Goal: Find specific page/section: Find specific page/section

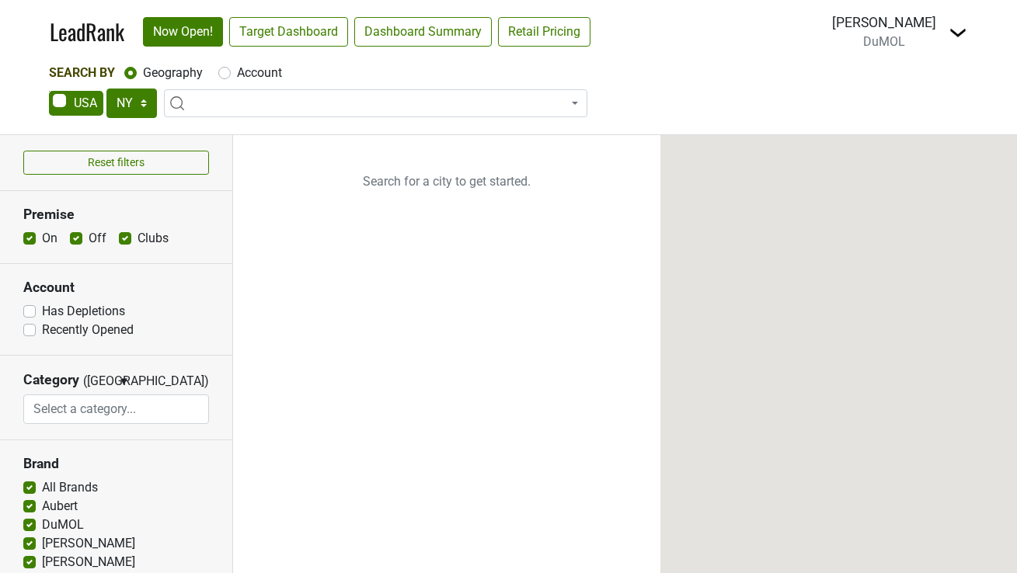
select select "NY"
select select
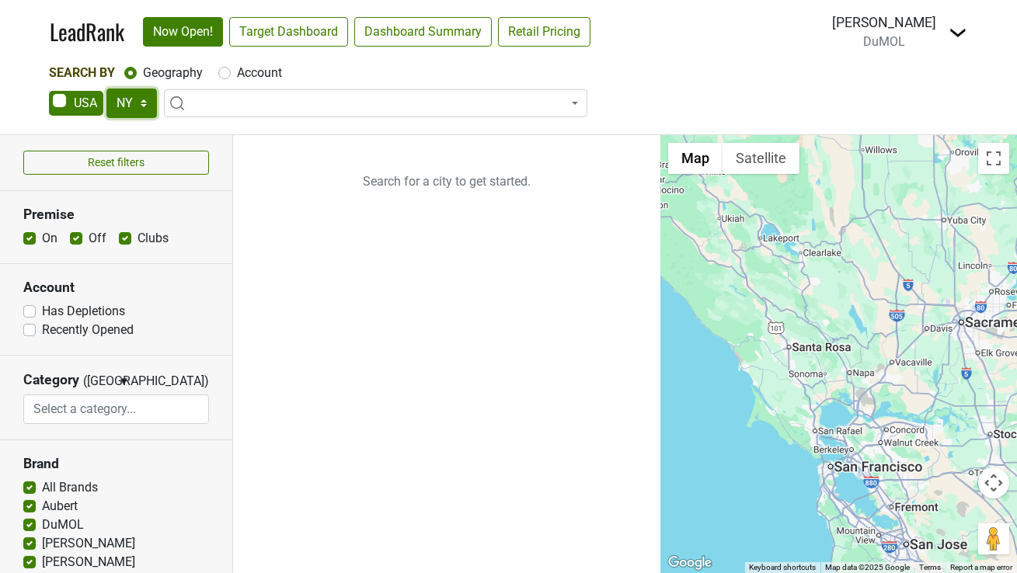
click at [127, 103] on select "AK AL AR AZ CA CO CT DC DE FL GA HI IA ID IL IN KS KY LA MA MD ME MI MN MO MS M…" at bounding box center [131, 104] width 51 height 30
select select "FL"
click at [106, 89] on select "AK AL AR AZ CA CO CT DC DE FL GA HI IA ID IL IN KS KY LA MA MD ME MI MN MO MS M…" at bounding box center [131, 104] width 51 height 30
click at [302, 34] on link "Target Dashboard" at bounding box center [288, 32] width 119 height 30
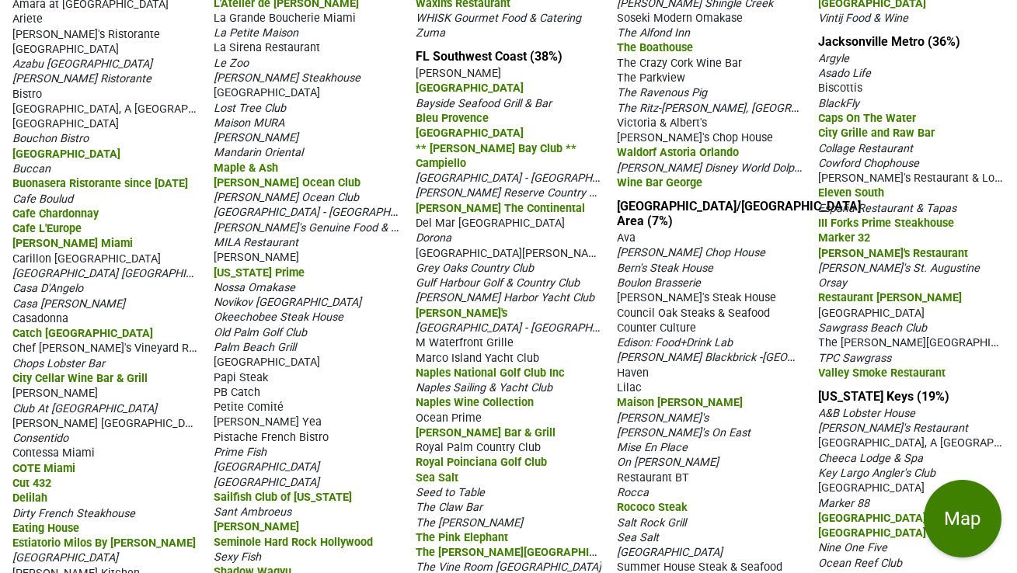
scroll to position [274, 0]
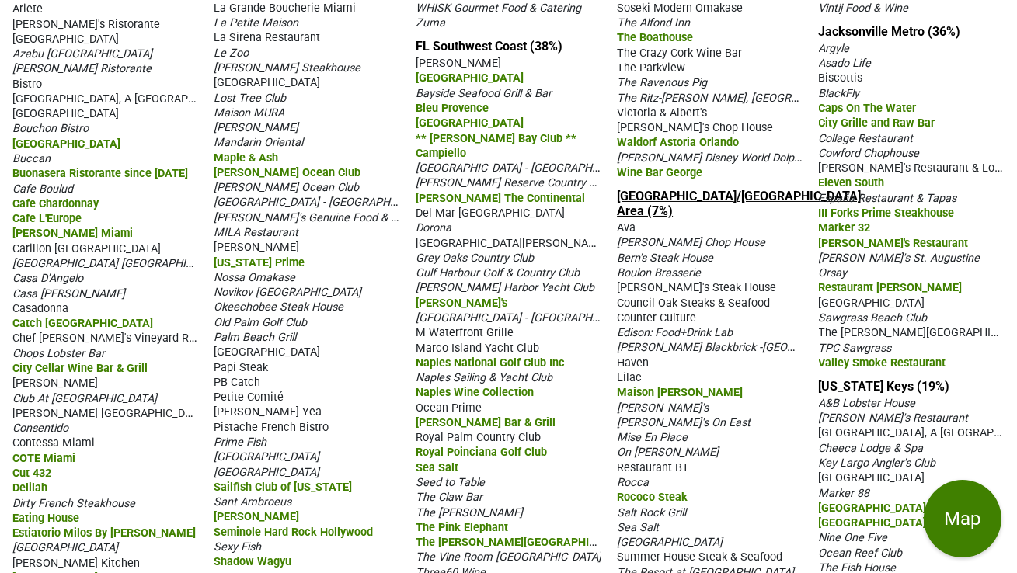
click at [691, 207] on link "[GEOGRAPHIC_DATA]/[GEOGRAPHIC_DATA] Area (7%)" at bounding box center [739, 204] width 244 height 30
